Goal: Task Accomplishment & Management: Use online tool/utility

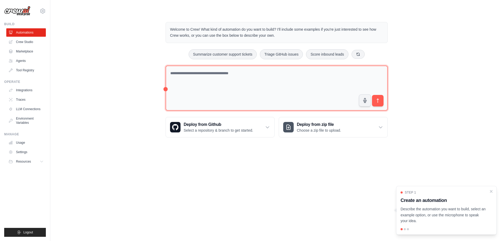
click at [220, 76] on textarea at bounding box center [276, 87] width 222 height 45
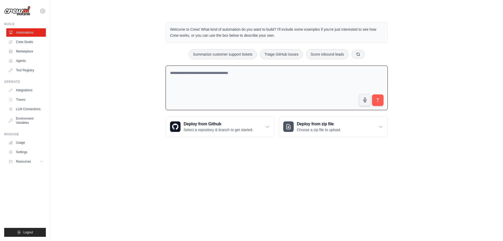
click at [187, 76] on textarea at bounding box center [276, 87] width 222 height 45
click at [269, 76] on textarea at bounding box center [276, 87] width 222 height 45
click at [216, 71] on textarea "**********" at bounding box center [276, 87] width 222 height 45
click at [200, 73] on textarea "**********" at bounding box center [276, 87] width 222 height 45
click at [230, 74] on textarea "**********" at bounding box center [276, 87] width 222 height 45
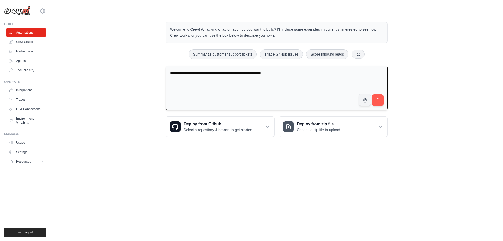
click at [245, 72] on textarea "**********" at bounding box center [276, 87] width 222 height 45
type textarea "**********"
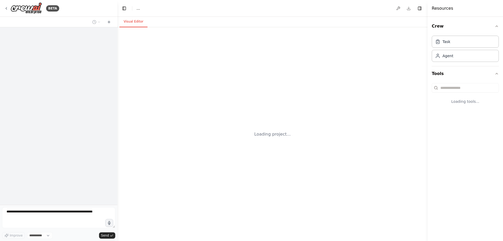
select select "****"
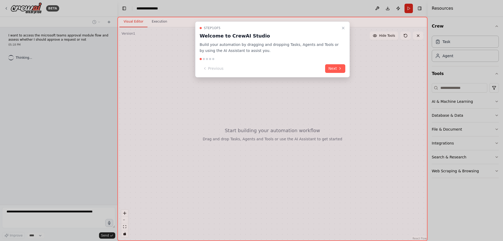
click at [340, 74] on div "Step 1 of 5 Welcome to CrewAI Studio Build your automation by dragging and drop…" at bounding box center [272, 49] width 154 height 56
click at [340, 72] on button "Next" at bounding box center [335, 68] width 20 height 9
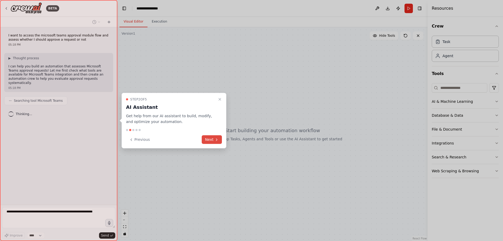
click at [216, 139] on icon at bounding box center [216, 139] width 1 height 2
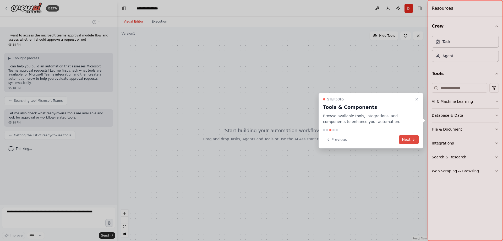
click at [412, 137] on icon at bounding box center [413, 139] width 4 height 4
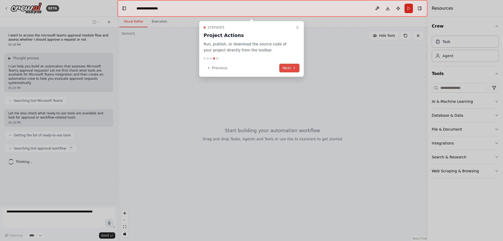
click at [294, 67] on icon at bounding box center [294, 68] width 4 height 4
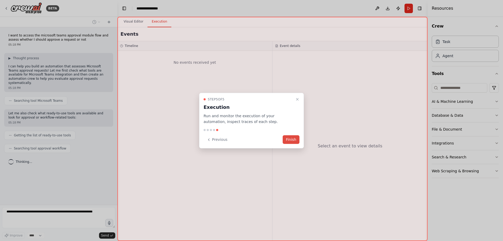
click at [293, 143] on button "Finish" at bounding box center [290, 139] width 17 height 9
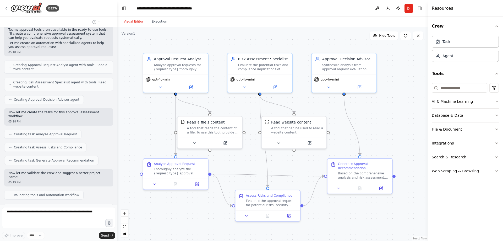
scroll to position [191, 0]
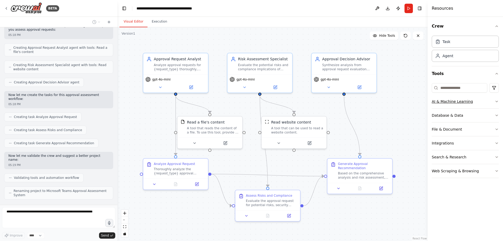
click at [497, 101] on icon "button" at bounding box center [496, 101] width 4 height 4
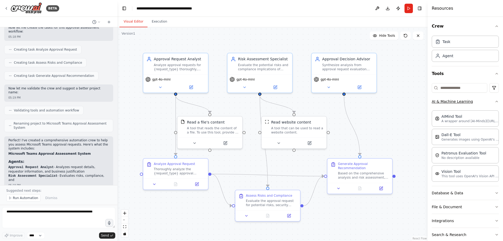
click at [494, 101] on icon "button" at bounding box center [496, 101] width 4 height 4
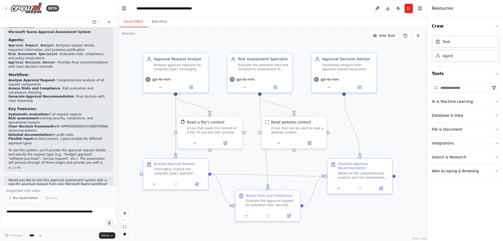
scroll to position [384, 0]
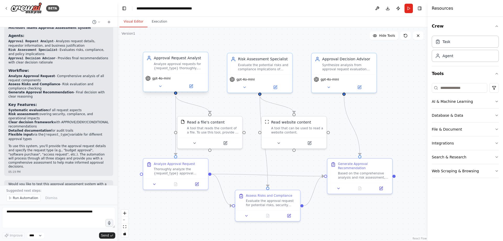
click at [189, 73] on div "Approval Request Analyst Analyze approval requests for {request_type} thoroughl…" at bounding box center [175, 62] width 65 height 21
click at [190, 69] on div "Analyze approval requests for {request_type} thoroughly, examining all provided…" at bounding box center [179, 66] width 51 height 8
click at [194, 89] on button at bounding box center [191, 86] width 30 height 6
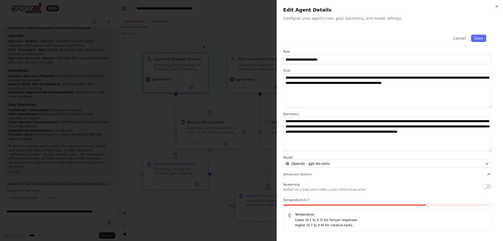
click at [430, 203] on span at bounding box center [428, 205] width 4 height 4
click at [426, 203] on span at bounding box center [428, 205] width 4 height 4
click at [388, 204] on span at bounding box center [387, 205] width 4 height 4
click at [476, 39] on button "Save" at bounding box center [478, 38] width 15 height 7
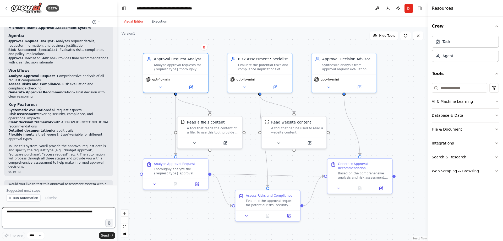
click at [70, 218] on textarea at bounding box center [58, 217] width 113 height 21
click at [30, 199] on span "Run Automation" at bounding box center [25, 198] width 25 height 4
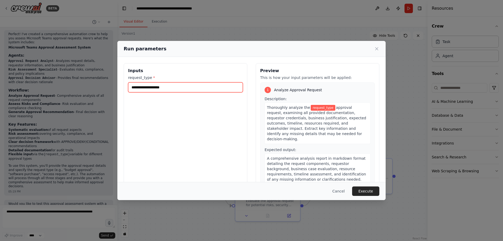
click at [144, 88] on input "request_type *" at bounding box center [185, 87] width 115 height 10
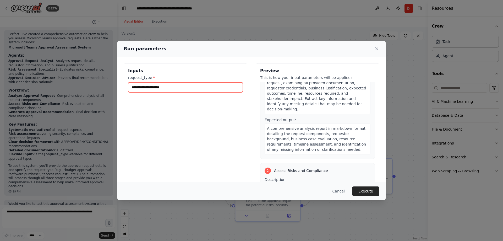
scroll to position [0, 0]
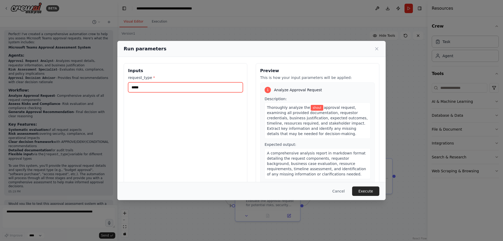
click at [188, 88] on input "*****" at bounding box center [185, 87] width 115 height 10
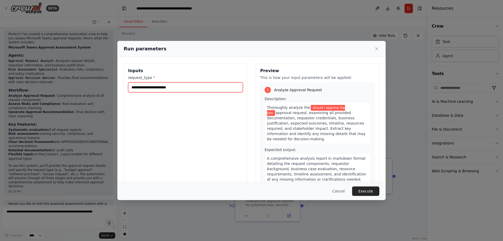
click at [188, 88] on input "**********" at bounding box center [185, 87] width 115 height 10
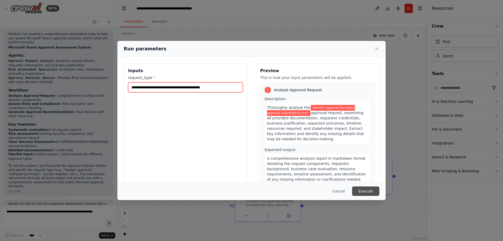
type input "**********"
click at [372, 188] on button "Execute" at bounding box center [365, 190] width 27 height 9
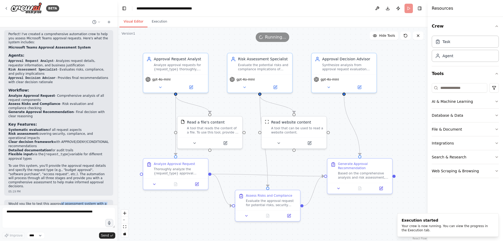
drag, startPoint x: 55, startPoint y: 187, endPoint x: 94, endPoint y: 191, distance: 39.8
click at [94, 202] on p "Would you like to test this approval assessment system with a specific approval…" at bounding box center [58, 206] width 101 height 8
drag, startPoint x: 416, startPoint y: 225, endPoint x: 430, endPoint y: 229, distance: 14.2
click at [429, 228] on div "Your crew is now running. You can view the progress in the Execution tab." at bounding box center [446, 228] width 91 height 8
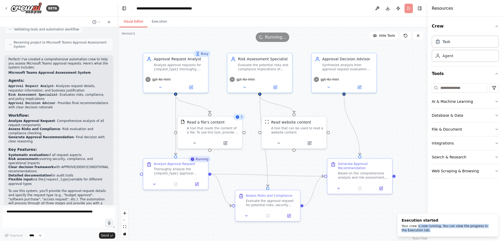
scroll to position [365, 0]
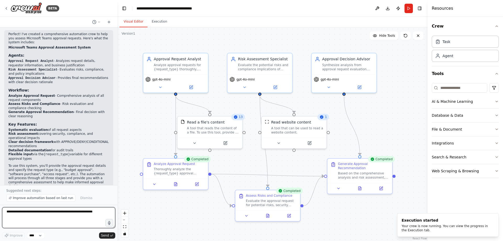
click at [71, 217] on textarea at bounding box center [58, 217] width 113 height 21
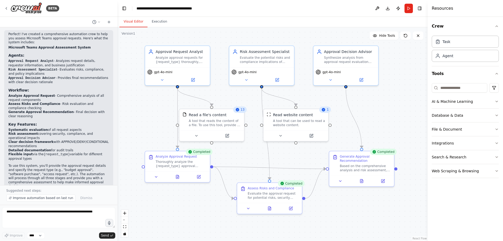
drag, startPoint x: 395, startPoint y: 178, endPoint x: 397, endPoint y: 175, distance: 4.0
click at [397, 174] on div ".deletable-edge-delete-btn { width: 20px; height: 20px; border: 0px solid #ffff…" at bounding box center [272, 133] width 310 height 213
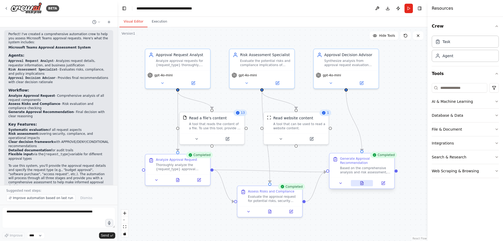
click at [362, 184] on icon at bounding box center [361, 182] width 3 height 3
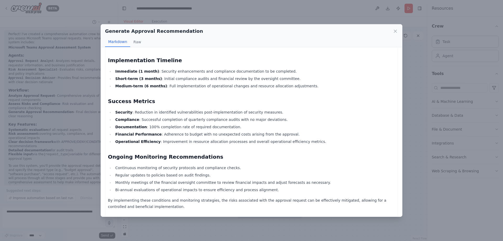
scroll to position [244, 0]
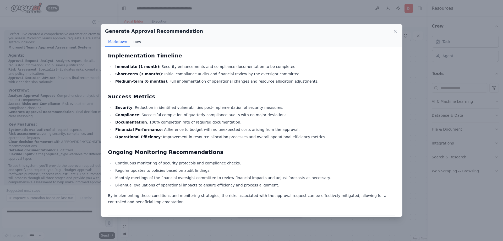
click at [130, 42] on button "Raw" at bounding box center [137, 42] width 14 height 10
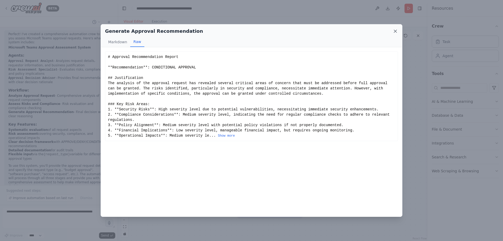
click at [395, 32] on icon at bounding box center [394, 31] width 5 height 5
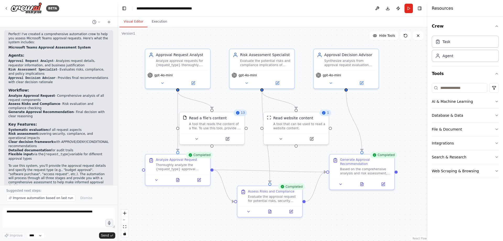
click at [326, 114] on div "1" at bounding box center [325, 112] width 12 height 6
click at [327, 114] on icon at bounding box center [326, 112] width 3 height 3
click at [242, 113] on span "13" at bounding box center [243, 112] width 4 height 4
click at [198, 141] on div at bounding box center [211, 137] width 65 height 11
click at [196, 137] on icon at bounding box center [196, 137] width 2 height 1
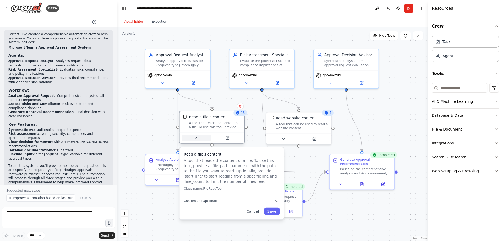
click at [196, 137] on icon at bounding box center [196, 138] width 4 height 4
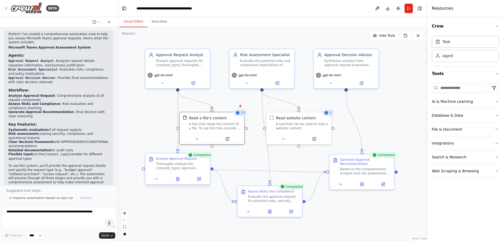
click at [154, 183] on div at bounding box center [177, 178] width 65 height 11
click at [157, 181] on button at bounding box center [156, 178] width 18 height 6
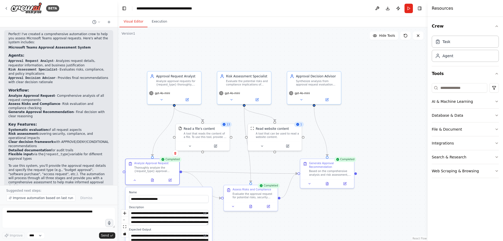
drag, startPoint x: 180, startPoint y: 194, endPoint x: 158, endPoint y: 193, distance: 21.5
click at [158, 193] on div "**********" at bounding box center [169, 196] width 80 height 12
click at [304, 212] on div ".deletable-edge-delete-btn { width: 20px; height: 20px; border: 0px solid #ffff…" at bounding box center [272, 133] width 310 height 213
click at [329, 164] on div "Generate Approval Recommendation" at bounding box center [330, 163] width 42 height 7
click at [356, 173] on div at bounding box center [355, 172] width 3 height 3
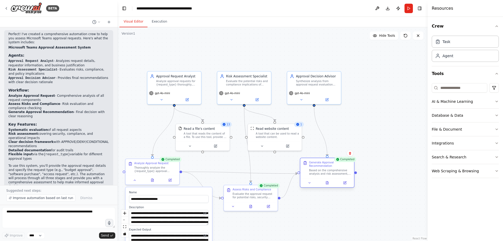
click at [322, 176] on div "Generate Approval Recommendation Based on the comprehensive analysis and risk a…" at bounding box center [327, 168] width 54 height 20
click at [327, 187] on div "Generate Approval Recommendation Based on the comprehensive analysis and risk a…" at bounding box center [327, 172] width 54 height 30
click at [305, 184] on button at bounding box center [309, 182] width 15 height 5
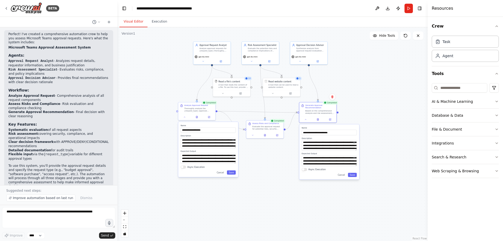
drag, startPoint x: 385, startPoint y: 195, endPoint x: 379, endPoint y: 126, distance: 69.9
click at [379, 126] on div ".deletable-edge-delete-btn { width: 20px; height: 20px; border: 0px solid #ffff…" at bounding box center [272, 133] width 310 height 213
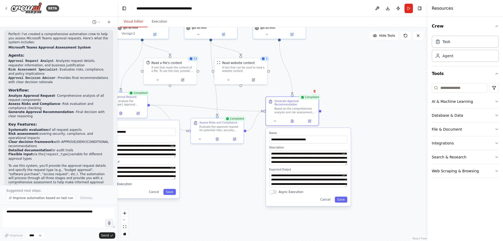
drag, startPoint x: 347, startPoint y: 176, endPoint x: 347, endPoint y: 180, distance: 3.9
click at [347, 180] on div "**********" at bounding box center [308, 167] width 85 height 78
click at [292, 121] on icon at bounding box center [292, 120] width 2 height 3
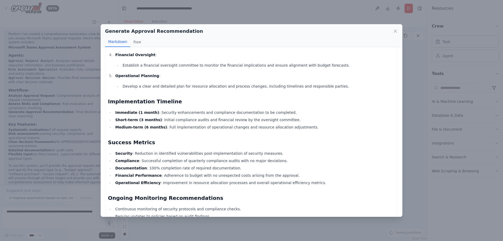
scroll to position [244, 0]
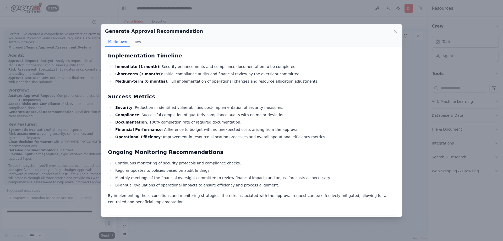
click at [395, 31] on icon at bounding box center [395, 31] width 3 height 3
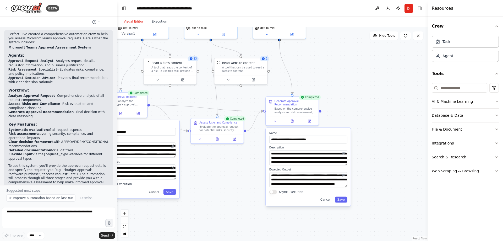
click at [202, 167] on div ".deletable-edge-delete-btn { width: 20px; height: 20px; border: 0px solid #ffff…" at bounding box center [272, 133] width 310 height 213
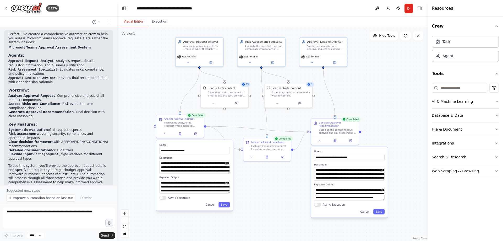
drag, startPoint x: 202, startPoint y: 167, endPoint x: 254, endPoint y: 182, distance: 53.5
click at [254, 182] on div ".deletable-edge-delete-btn { width: 20px; height: 20px; border: 0px solid #ffff…" at bounding box center [272, 133] width 310 height 213
drag, startPoint x: 56, startPoint y: 212, endPoint x: 83, endPoint y: 212, distance: 27.0
click at [83, 212] on textarea at bounding box center [58, 217] width 113 height 21
click at [407, 107] on div ".deletable-edge-delete-btn { width: 20px; height: 20px; border: 0px solid #ffff…" at bounding box center [272, 133] width 310 height 213
